Goal: Task Accomplishment & Management: Manage account settings

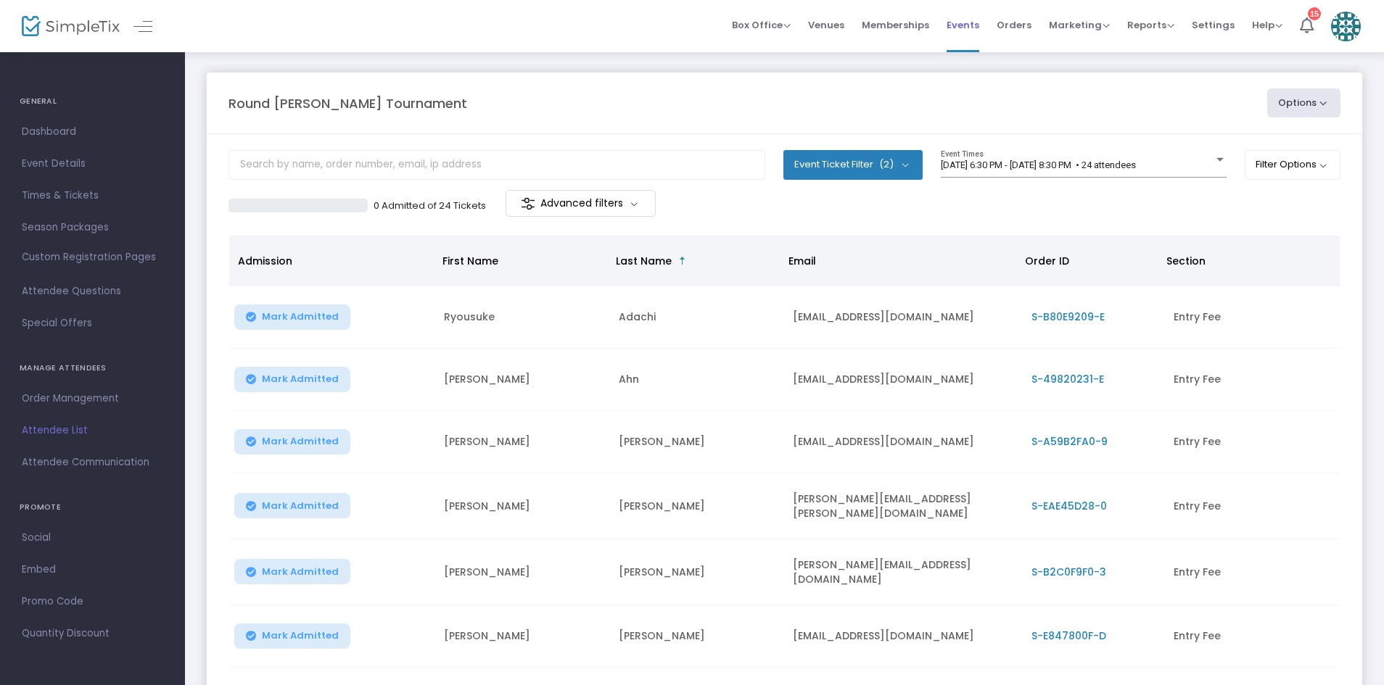
click at [979, 25] on span "Events" at bounding box center [963, 25] width 33 height 37
